Goal: Task Accomplishment & Management: Manage account settings

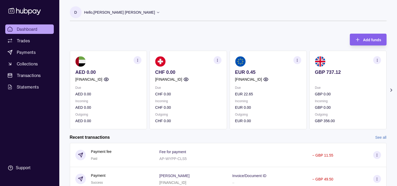
click at [334, 34] on div "Add funds AED 0.00 [FINANCIAL_ID] Due AED 0.00 Incoming AED 0.00 Outgoing AED 0…" at bounding box center [228, 78] width 317 height 101
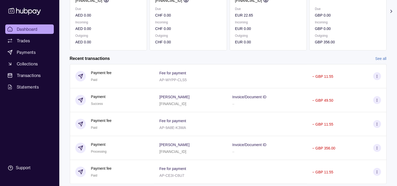
scroll to position [94, 0]
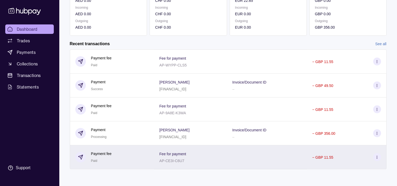
click at [378, 158] on icon at bounding box center [377, 157] width 4 height 4
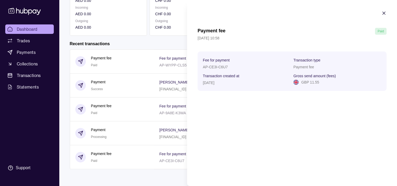
click at [120, 109] on html "Dashboard Trades Payments Collections Transactions Statements Support D Hello, …" at bounding box center [198, 46] width 397 height 279
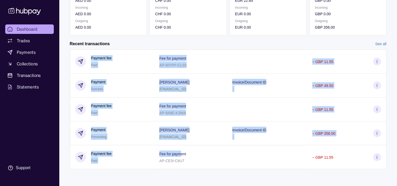
drag, startPoint x: 173, startPoint y: 148, endPoint x: 240, endPoint y: 195, distance: 81.6
click at [240, 186] on html "Dashboard Trades Payments Collections Transactions Statements Support D Hello, …" at bounding box center [198, 46] width 397 height 279
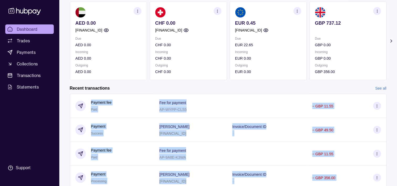
scroll to position [43, 0]
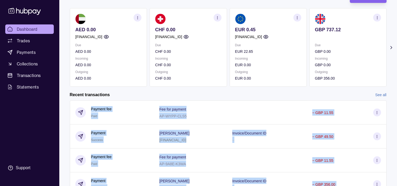
click at [378, 14] on section "button" at bounding box center [377, 18] width 8 height 8
click at [339, 16] on link "View transactions" at bounding box center [338, 18] width 29 height 6
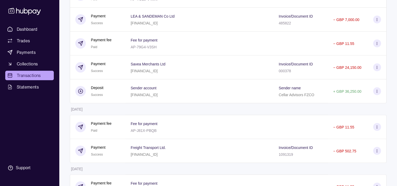
scroll to position [240, 0]
